Goal: Navigation & Orientation: Understand site structure

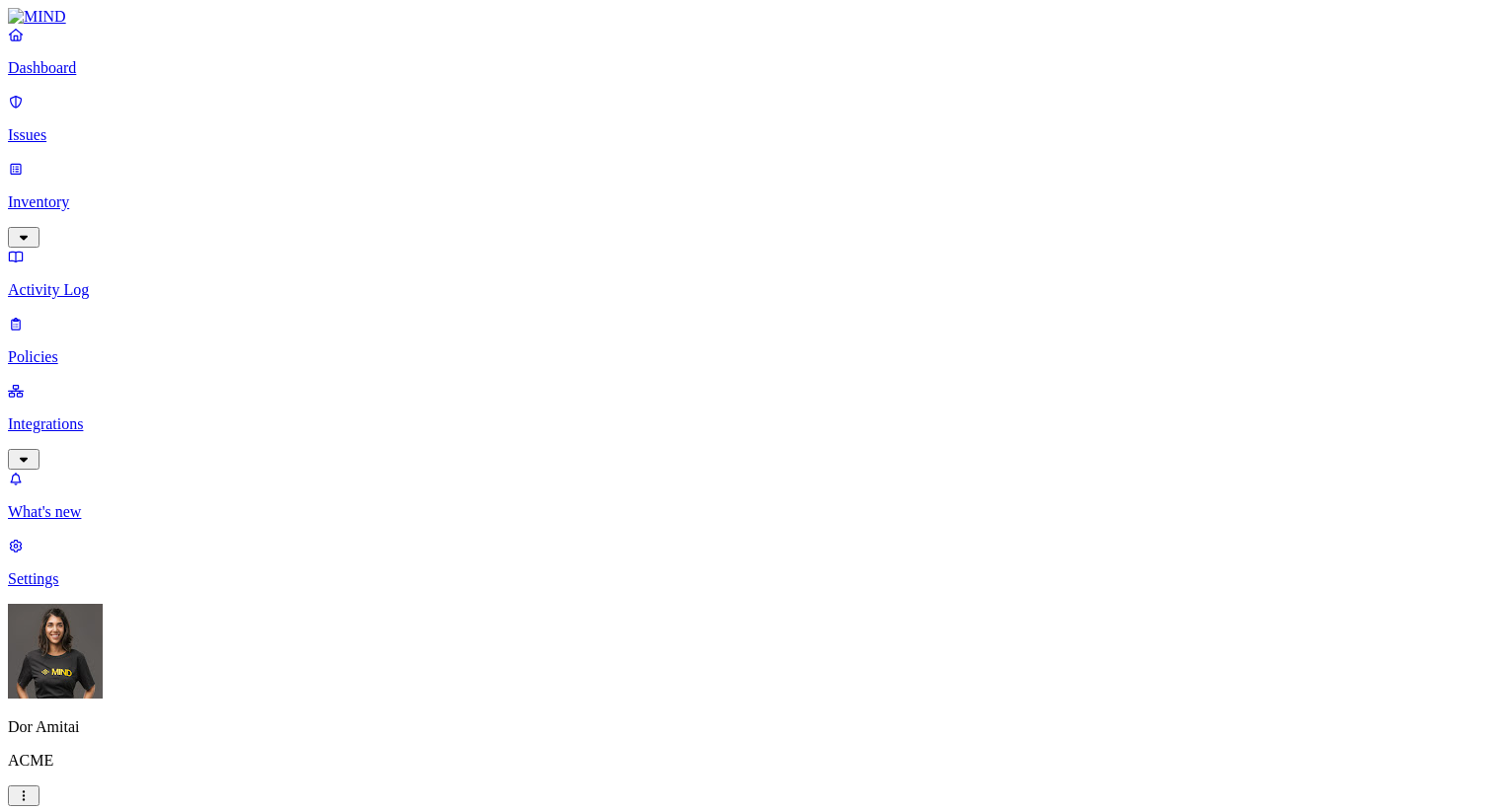
click at [155, 126] on p "Issues" at bounding box center [746, 135] width 1477 height 18
click at [150, 139] on div "Dashboard Issues Inventory Activity Log Policies Integrations" at bounding box center [746, 248] width 1477 height 445
click at [108, 77] on p "Dashboard" at bounding box center [746, 68] width 1477 height 18
click at [111, 126] on p "Issues" at bounding box center [746, 135] width 1477 height 18
click at [110, 171] on link "Inventory" at bounding box center [746, 203] width 1477 height 85
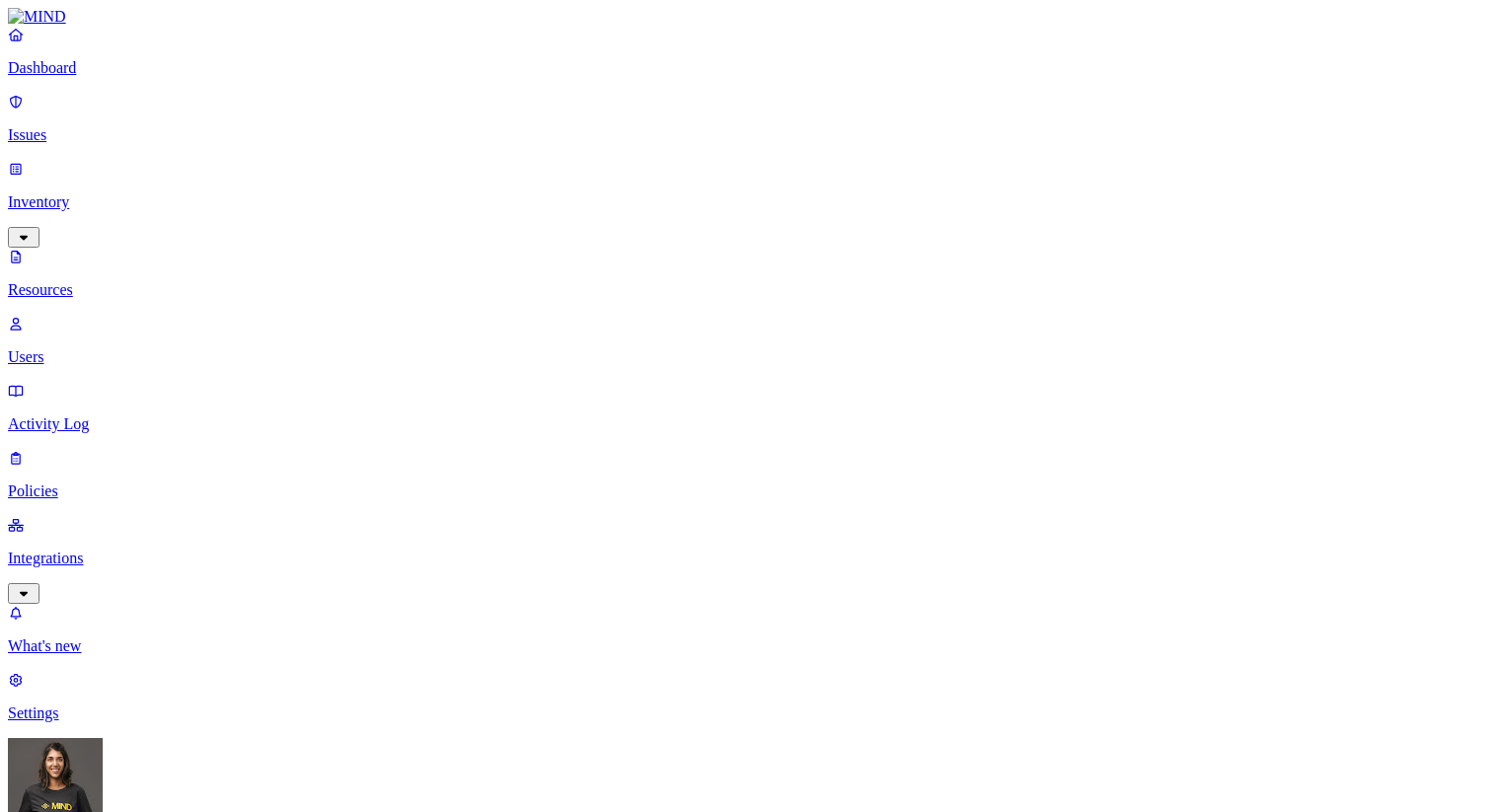
click at [92, 550] on p "Integrations" at bounding box center [746, 559] width 1477 height 18
